Goal: Answer question/provide support: Answer question/provide support

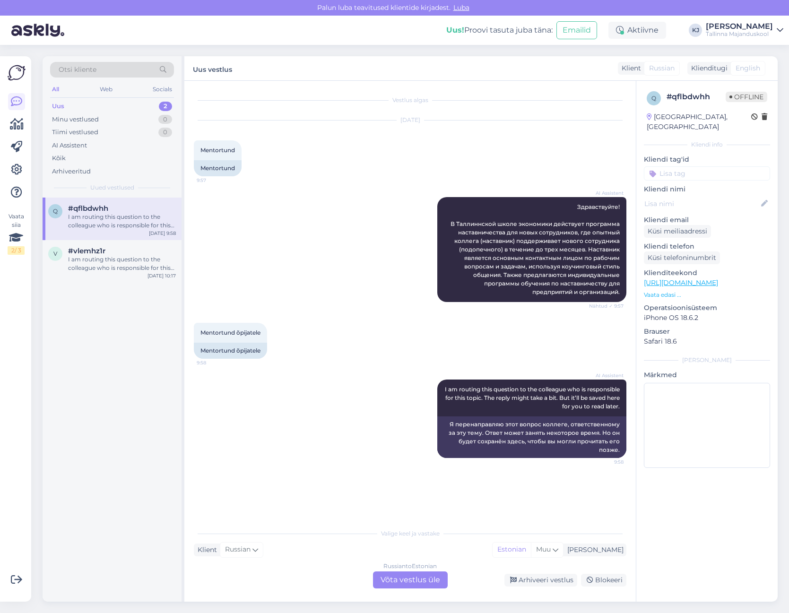
click at [83, 466] on div "q #qflbdwhh I am routing this question to the colleague who is responsible for …" at bounding box center [112, 400] width 139 height 404
click at [61, 612] on div "Otsi kliente All Web Socials Uus 2 Minu vestlused 0 Tiimi vestlused 0 AI Assist…" at bounding box center [413, 329] width 752 height 568
click at [409, 467] on div "AI Assistent I am routing this question to the colleague who is responsible for…" at bounding box center [410, 418] width 432 height 99
click at [414, 582] on div "Russian to Estonian Võta vestlus üle" at bounding box center [410, 579] width 75 height 17
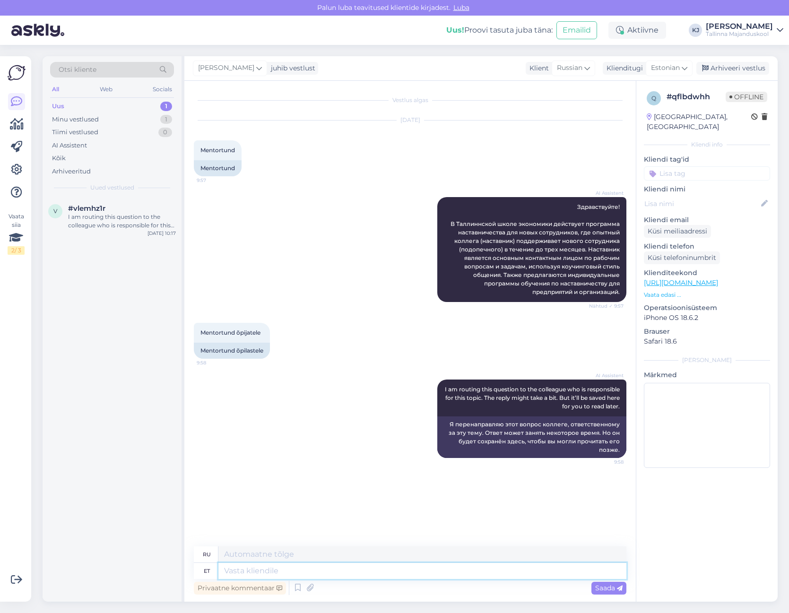
click at [416, 571] on textarea at bounding box center [422, 571] width 408 height 16
type textarea "Tere."
type textarea "Привет."
type textarea "Tere. [GEOGRAPHIC_DATA]"
type textarea "Здравствуйте. Пожалуйста."
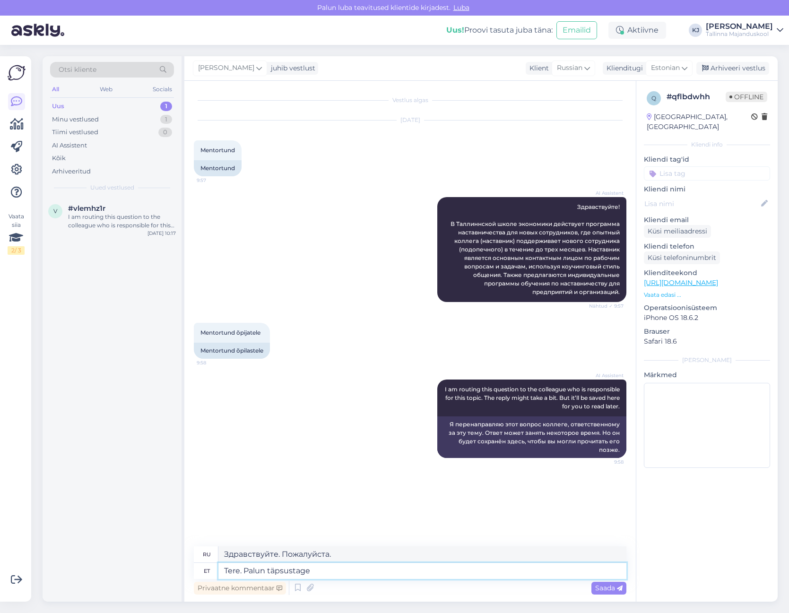
type textarea "Tere. Palun täpsustage e"
type textarea "Здравствуйте. Уточните, пожалуйста."
type textarea "Tere. Palun täpsustage enda kü"
type textarea "Здравствуйте. Пожалуйста, укажите ваш"
type textarea "Tere. Palun täpsustage enda küsimust."
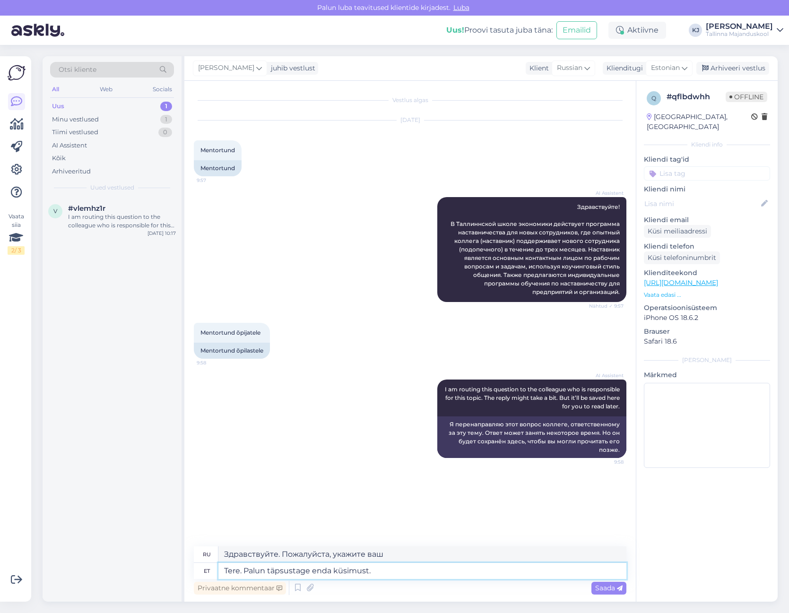
type textarea "Здравствуйте. Пожалуйста, уточните ваш вопрос."
type textarea "Tere. Palun täpsustage enda küsimust."
click at [610, 587] on span "Saada" at bounding box center [608, 588] width 27 height 9
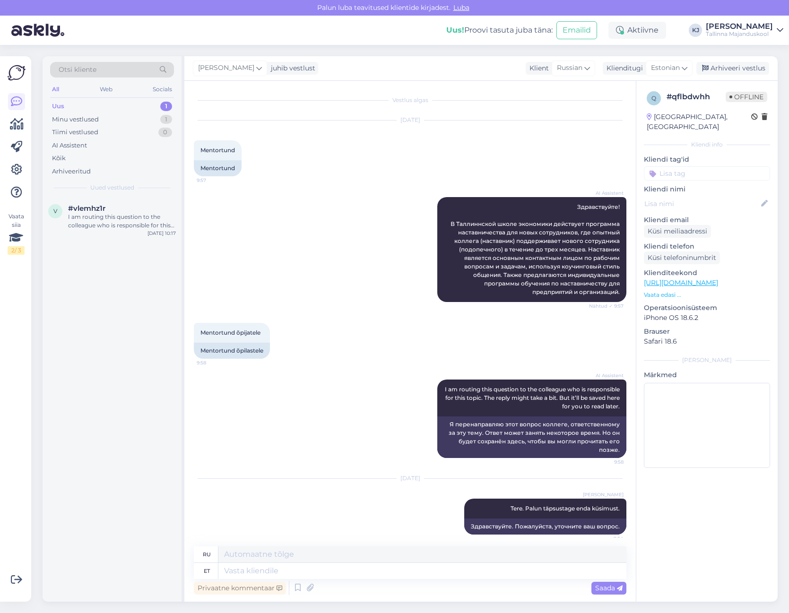
scroll to position [7, 0]
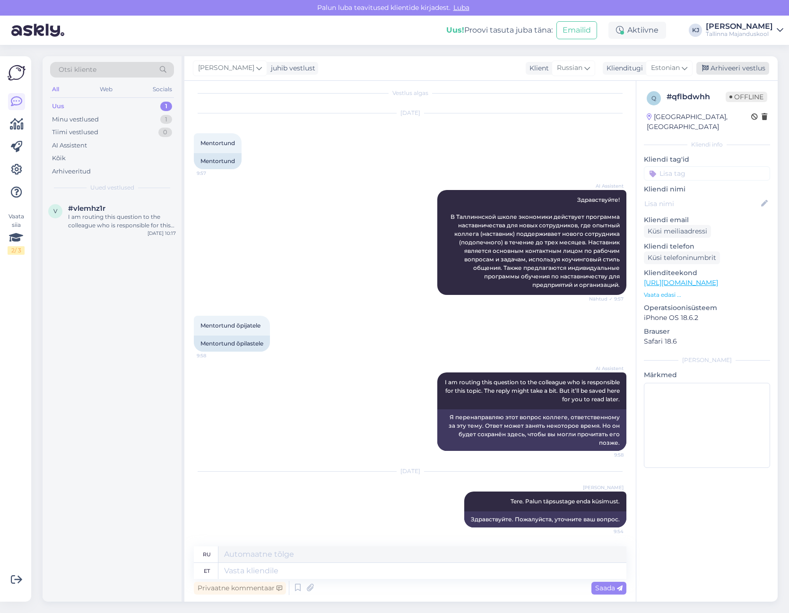
click at [736, 64] on div "Arhiveeri vestlus" at bounding box center [732, 68] width 73 height 13
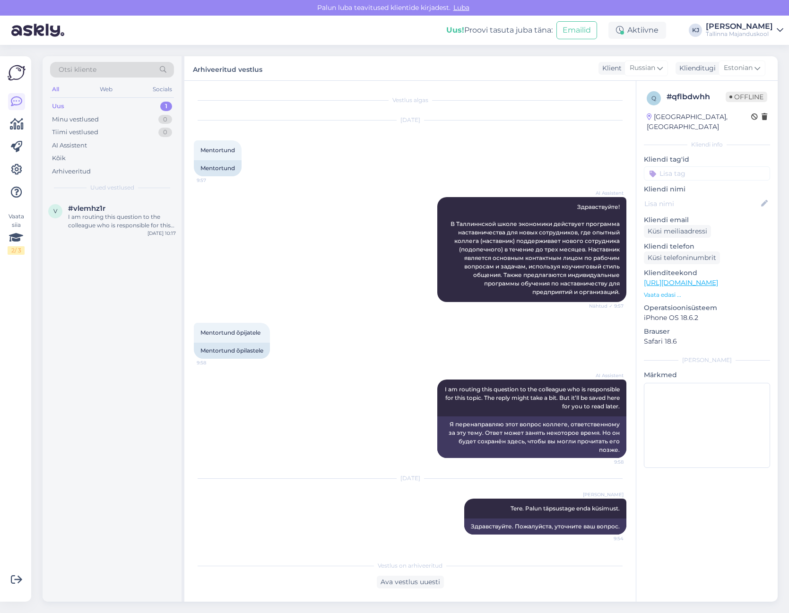
scroll to position [0, 0]
click at [713, 166] on input at bounding box center [707, 173] width 126 height 14
